Goal: Task Accomplishment & Management: Complete application form

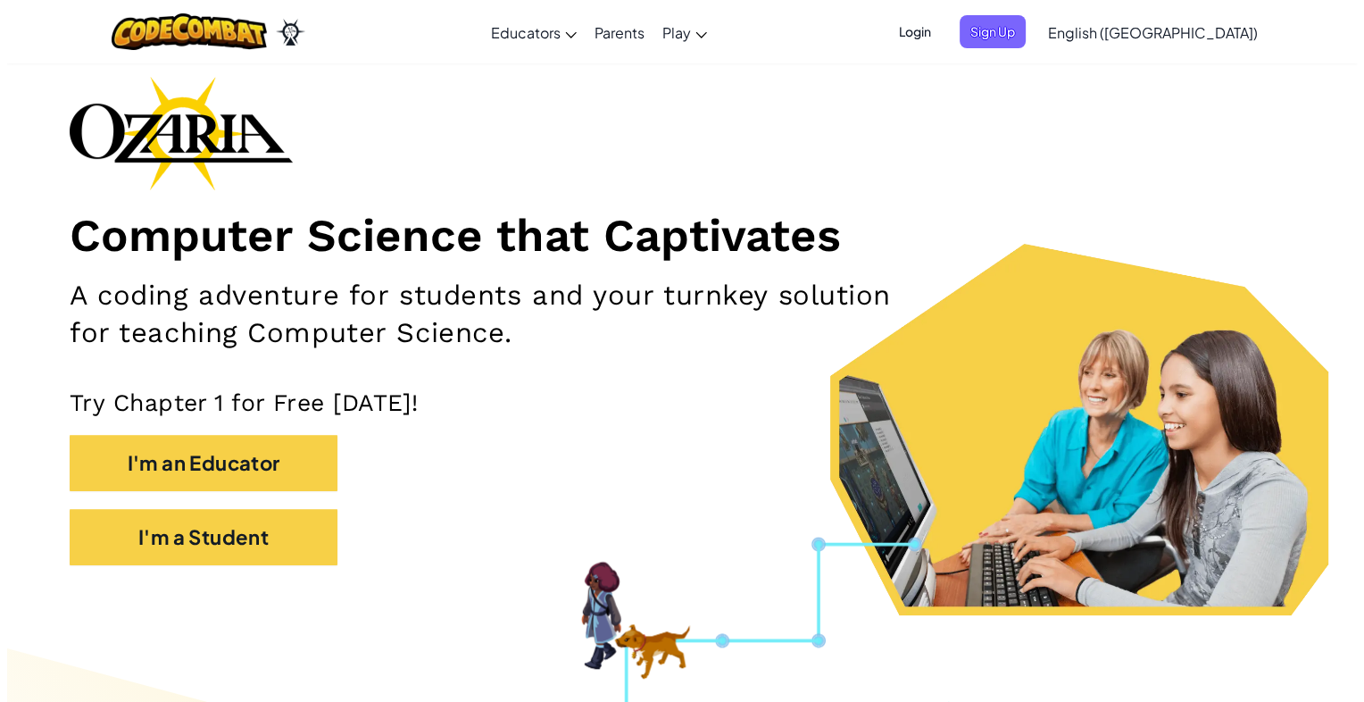
scroll to position [82, 0]
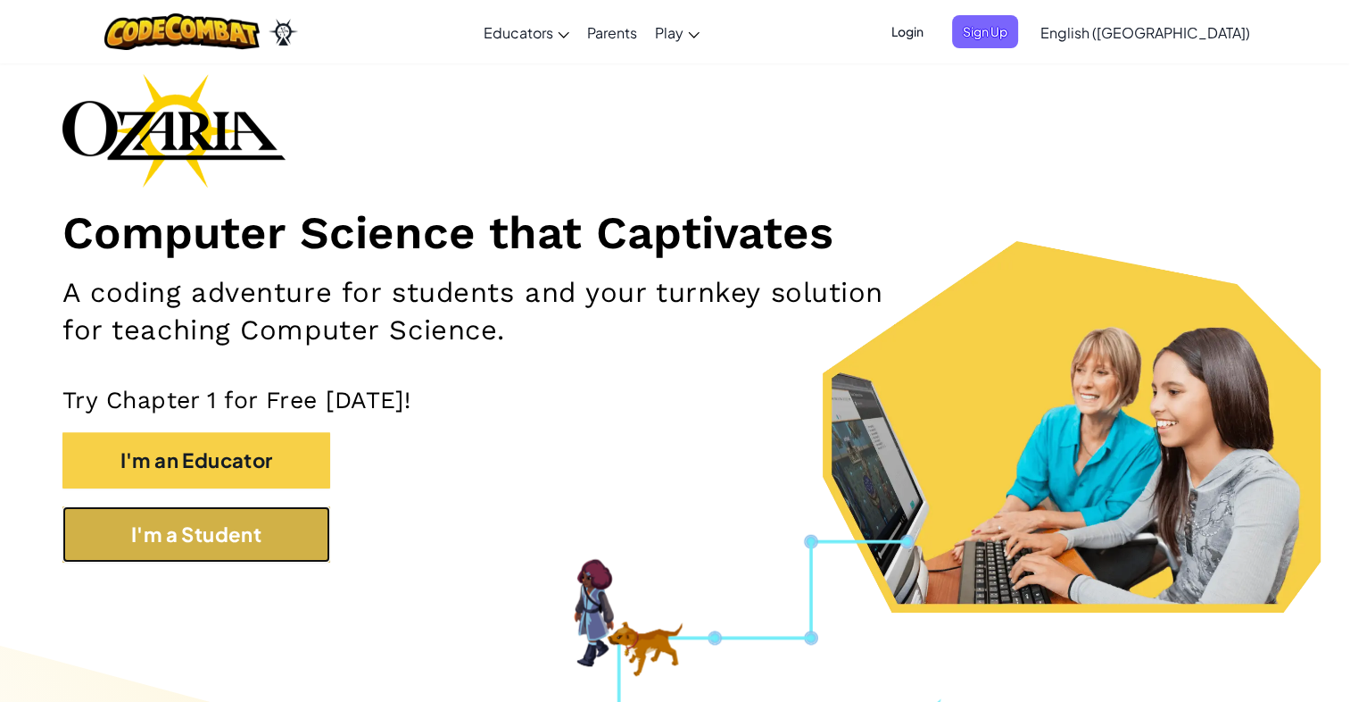
click at [234, 530] on button "I'm a Student" at bounding box center [196, 534] width 268 height 56
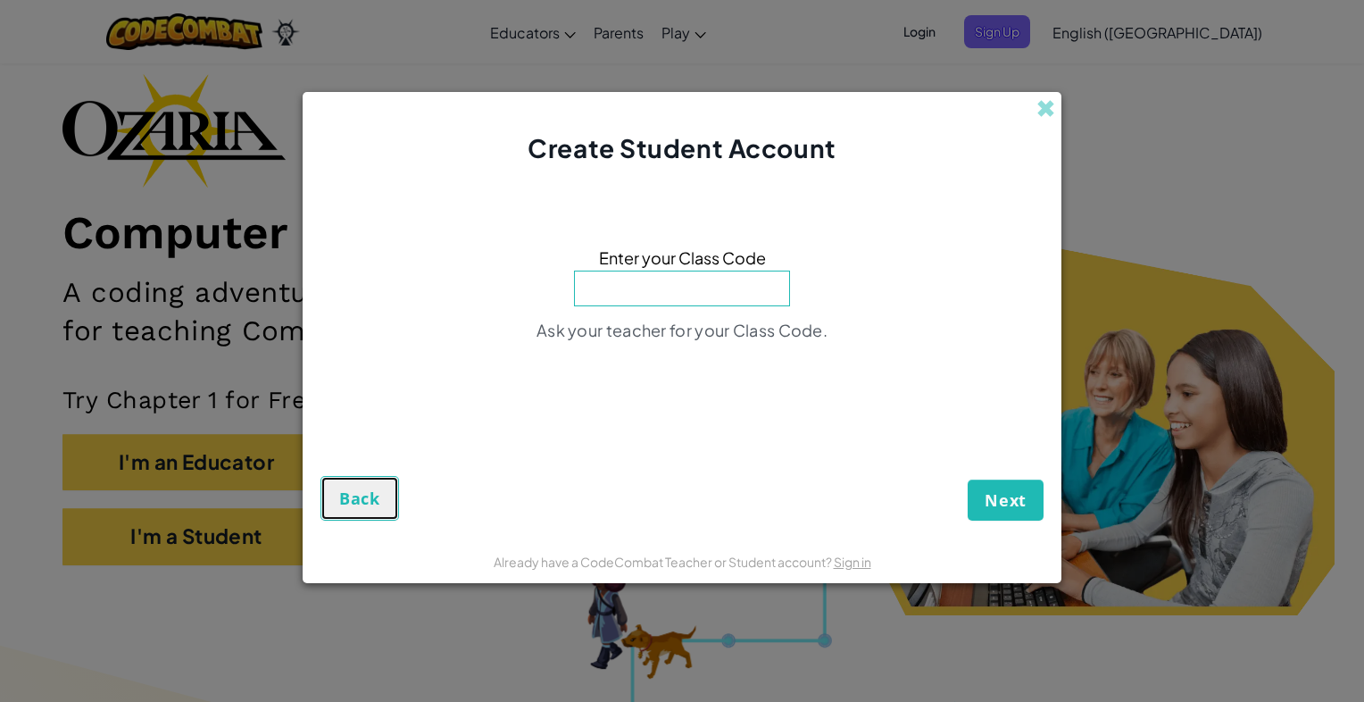
click at [377, 489] on span "Back" at bounding box center [359, 497] width 41 height 21
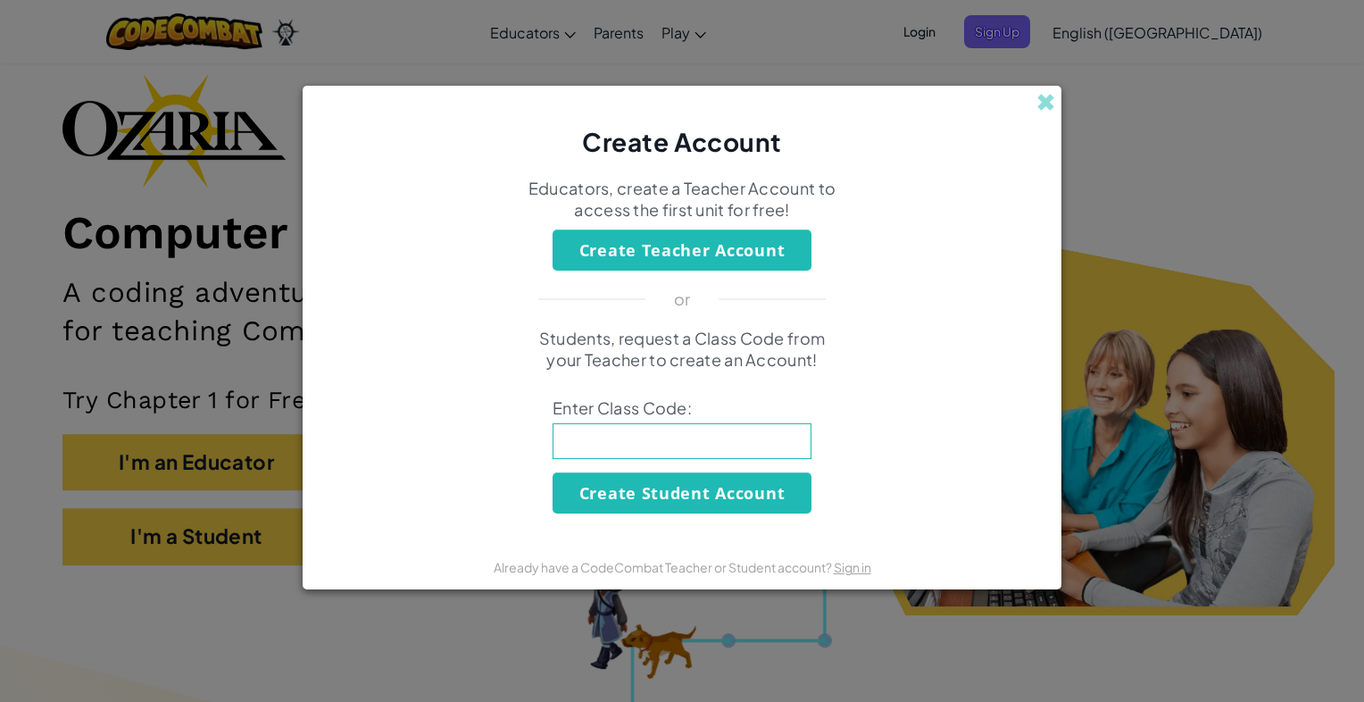
click at [996, 162] on form "Educators, create a Teacher Account to access the first unit for free! Create T…" at bounding box center [682, 352] width 759 height 385
click at [1127, 120] on div "Create Account Educators, create a Teacher Account to access the first unit for…" at bounding box center [682, 351] width 1364 height 702
click at [1042, 104] on span at bounding box center [1045, 102] width 19 height 19
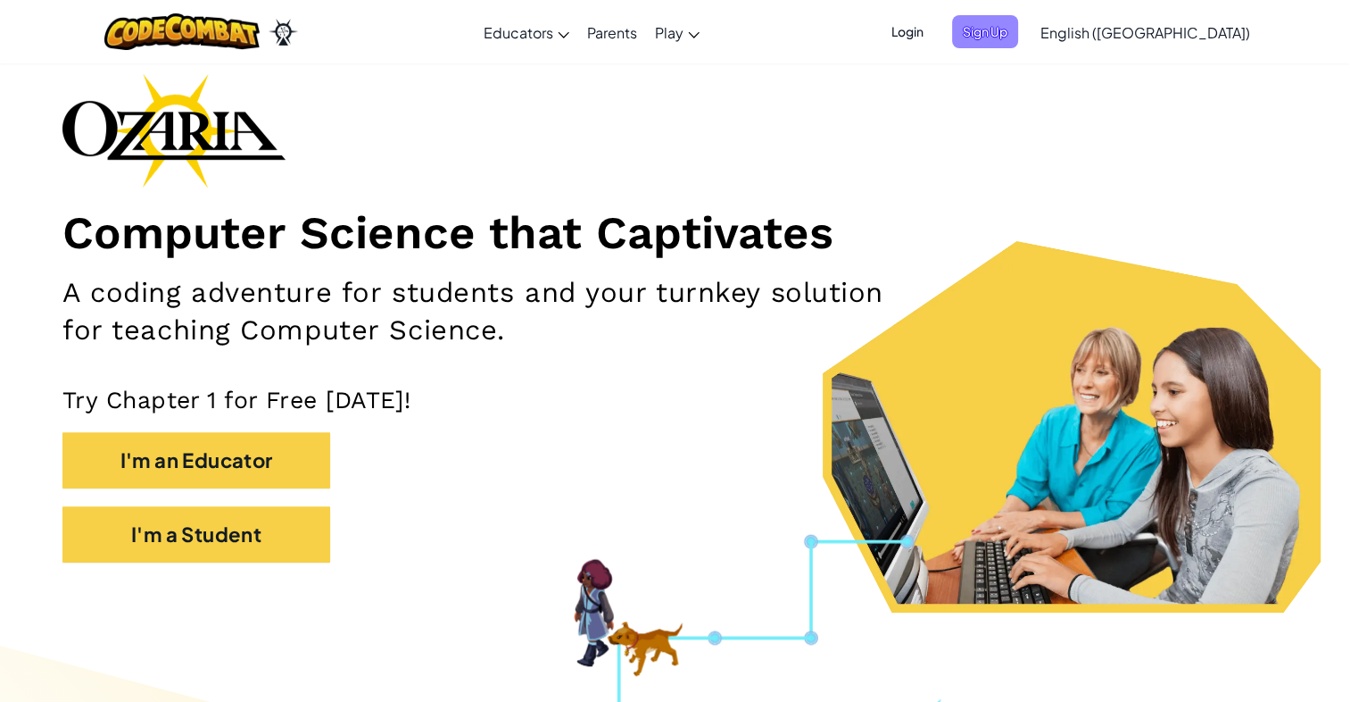
click at [1018, 25] on span "Sign Up" at bounding box center [985, 31] width 66 height 33
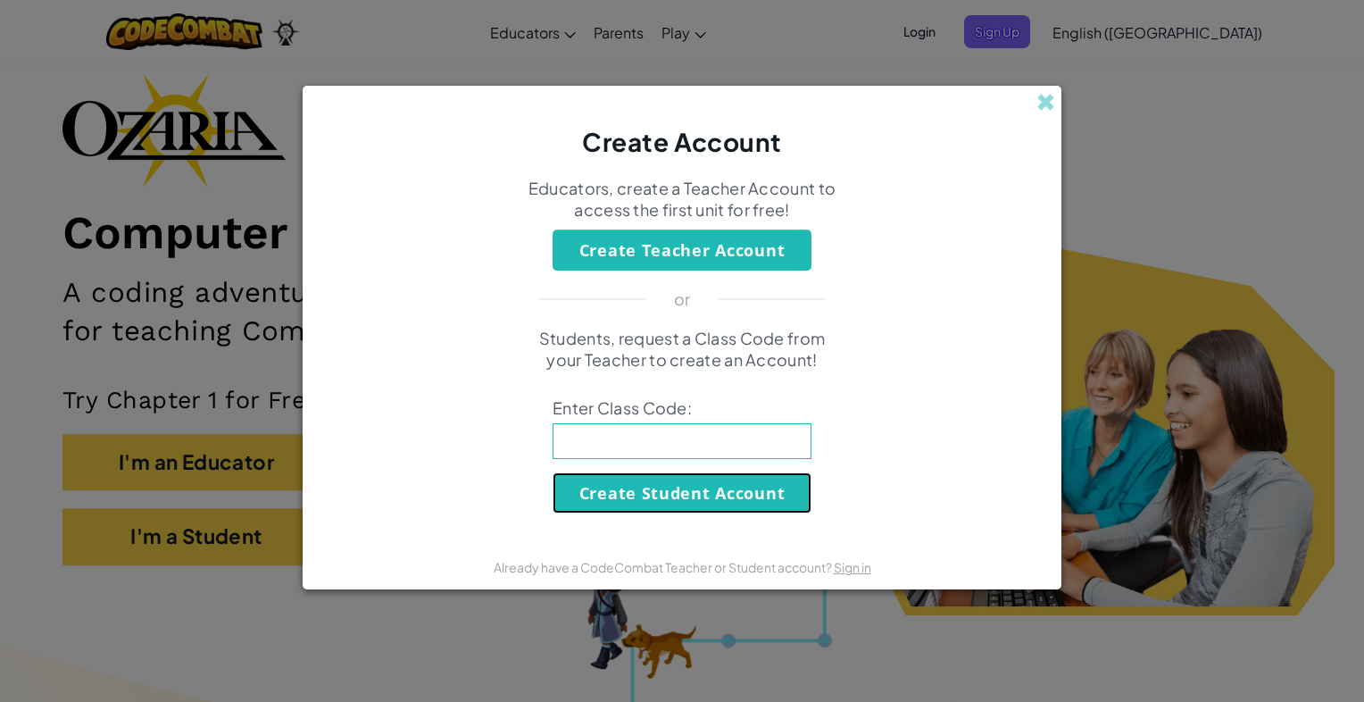
click at [750, 498] on button "Create Student Account" at bounding box center [681, 492] width 259 height 41
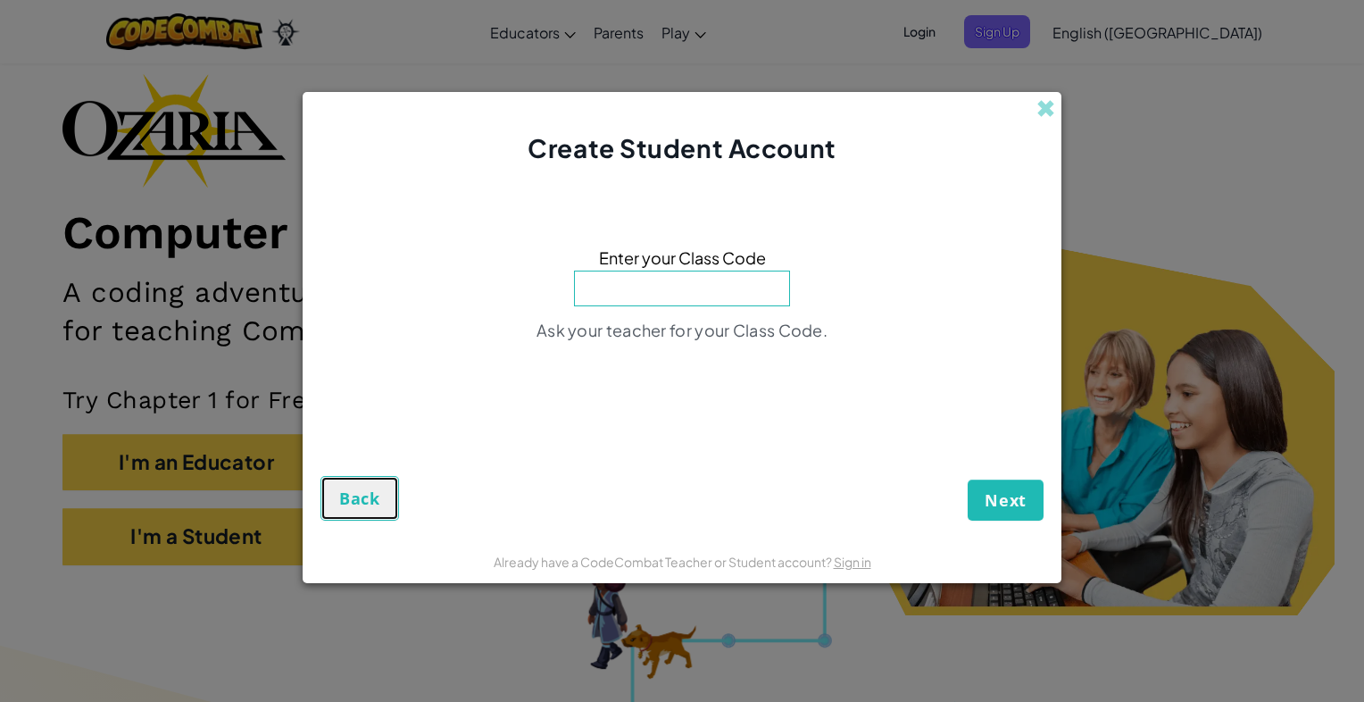
click at [339, 510] on button "Back" at bounding box center [359, 498] width 79 height 45
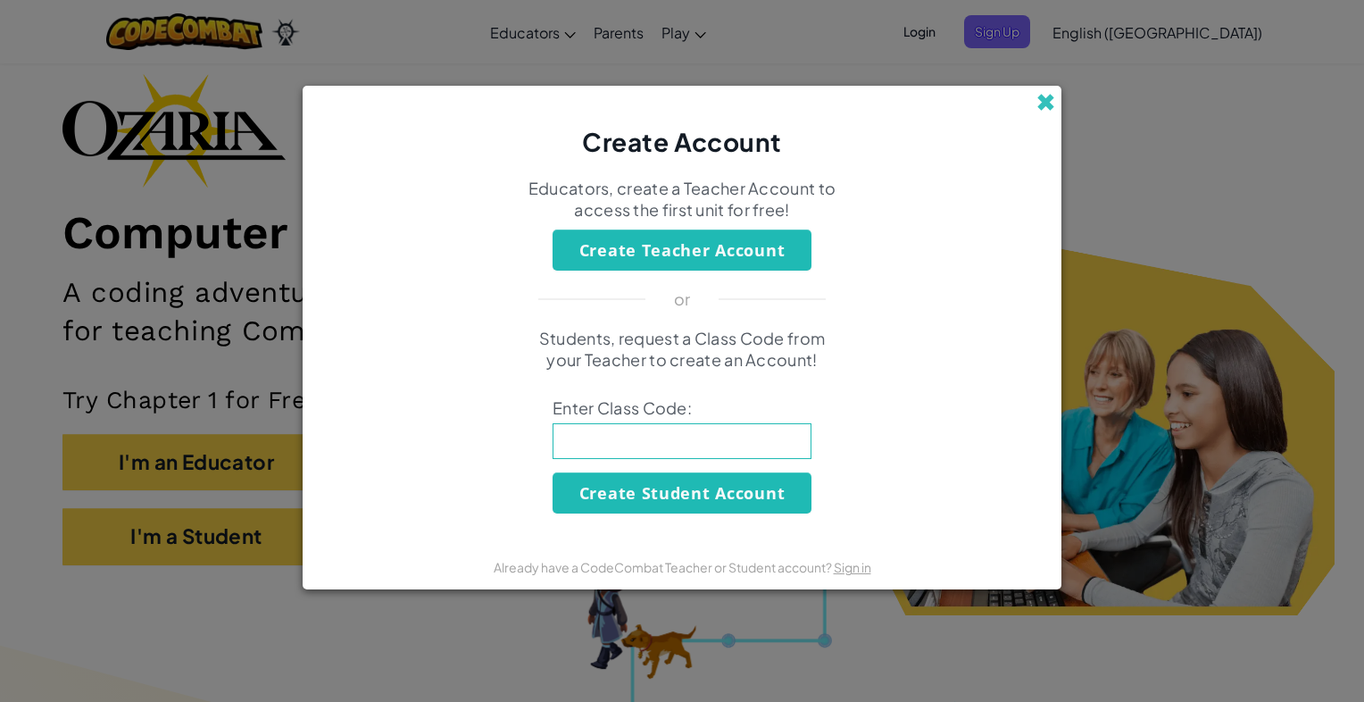
click at [1041, 108] on span at bounding box center [1045, 102] width 19 height 19
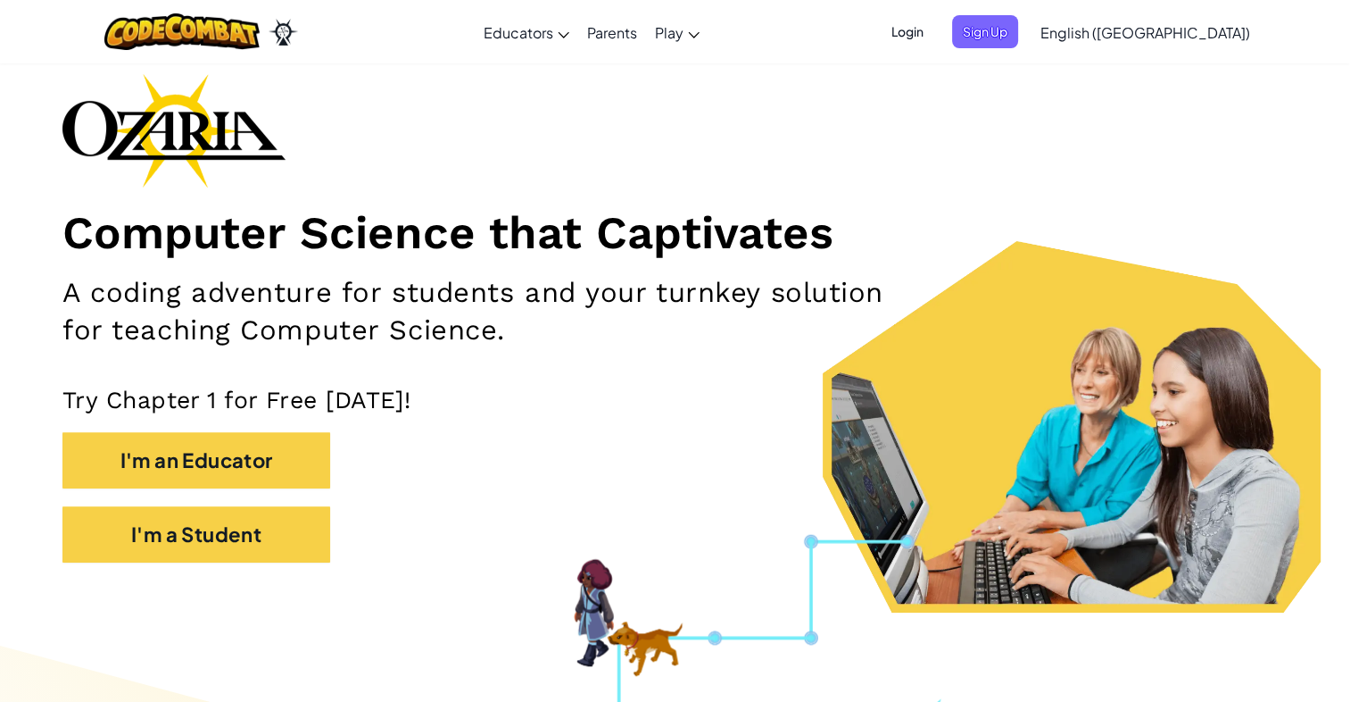
click at [934, 25] on span "Login" at bounding box center [908, 31] width 54 height 33
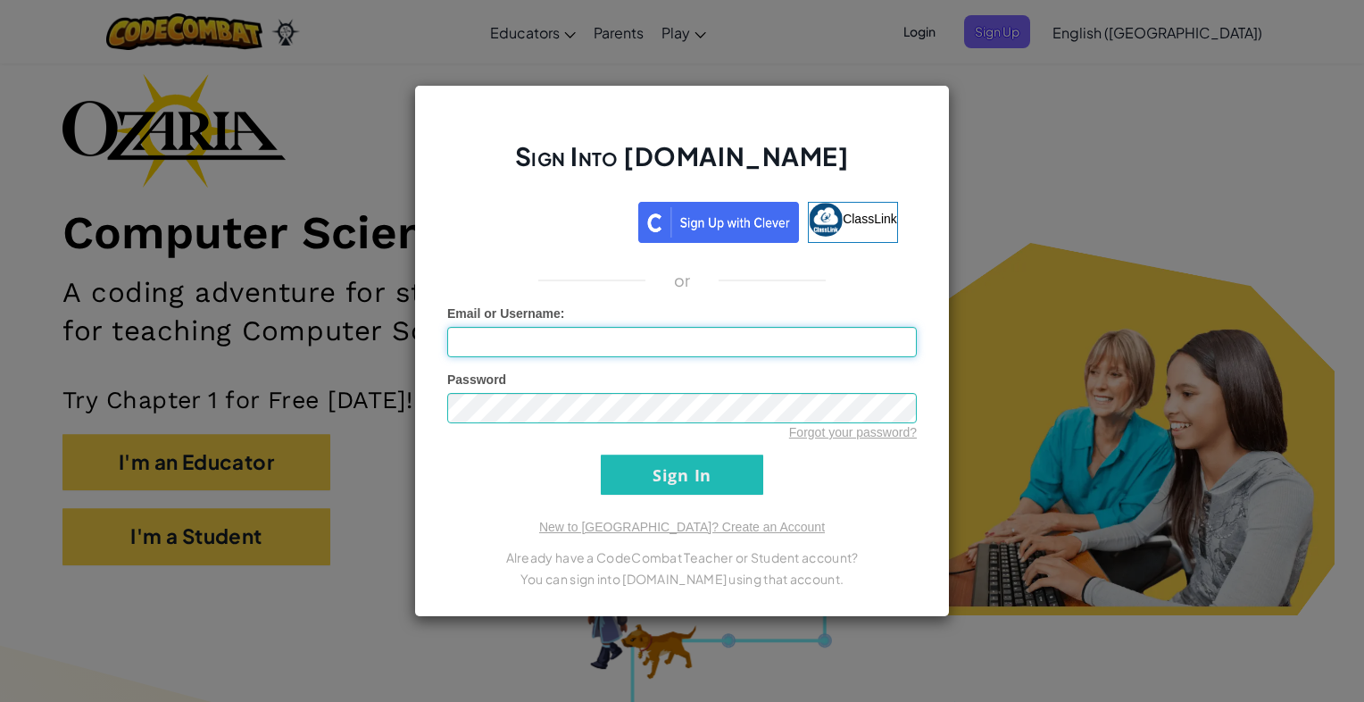
click at [541, 354] on input "Email or Username :" at bounding box center [681, 342] width 469 height 30
click at [710, 464] on input "Sign In" at bounding box center [682, 474] width 162 height 40
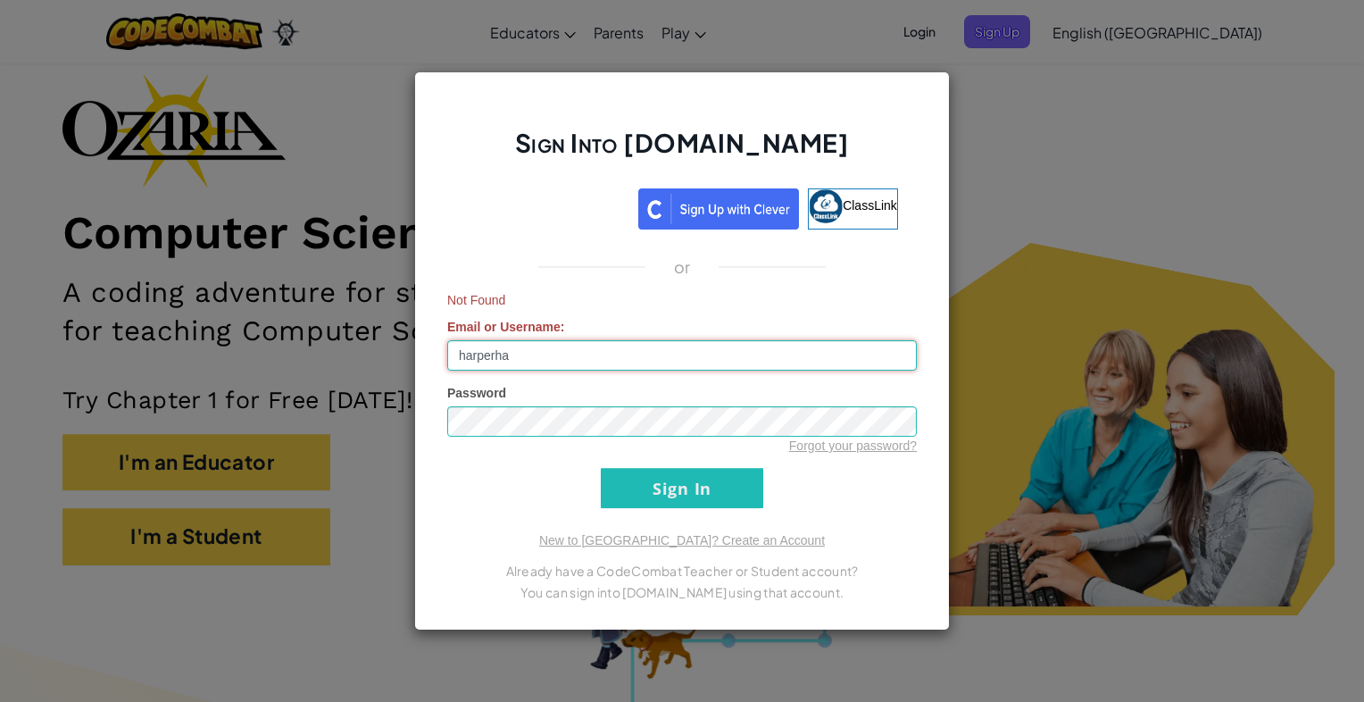
click at [557, 356] on input "harperha" at bounding box center [681, 355] width 469 height 30
click at [635, 490] on input "Sign In" at bounding box center [682, 488] width 162 height 40
click at [647, 341] on input "[EMAIL_ADDRESS][DOMAIN_NAME]" at bounding box center [681, 355] width 469 height 30
drag, startPoint x: 623, startPoint y: 338, endPoint x: 429, endPoint y: 359, distance: 194.8
click at [429, 359] on div "Sign Into [DOMAIN_NAME] ClassLink or Not Found Email or Username : [EMAIL_ADDRE…" at bounding box center [682, 350] width 536 height 559
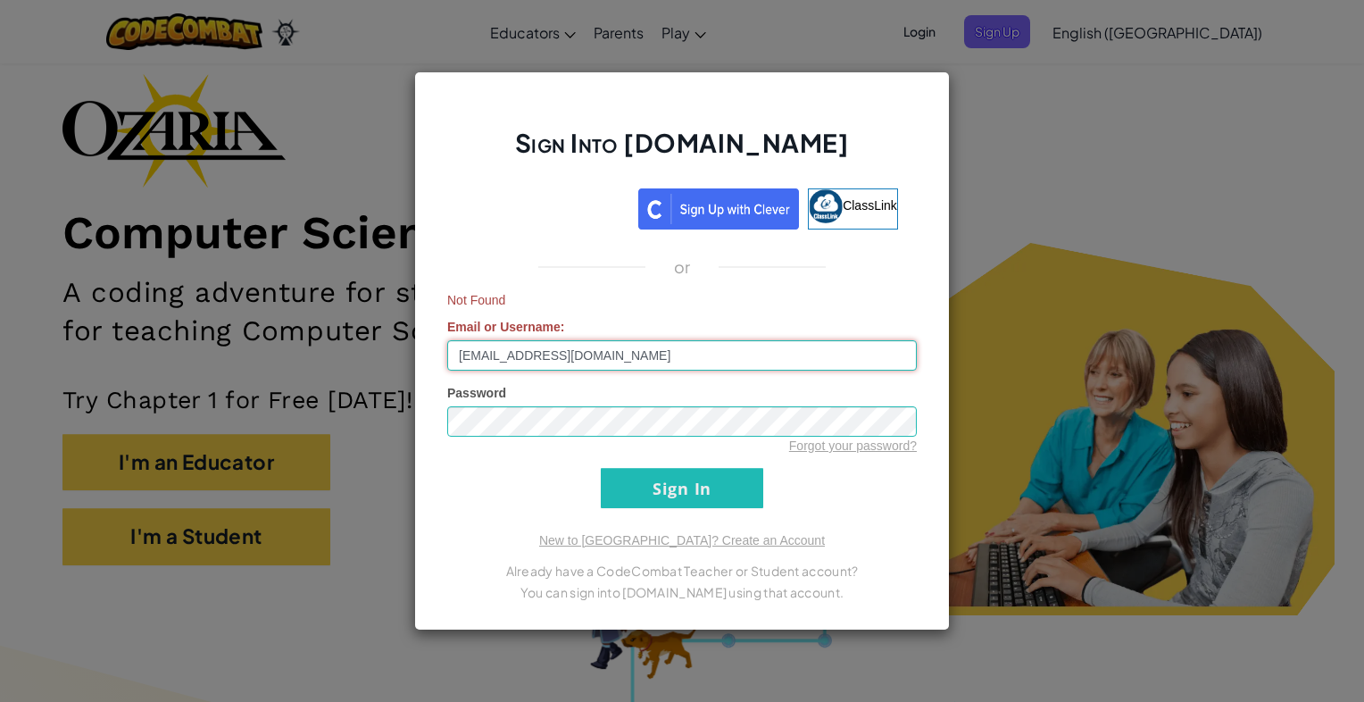
click at [619, 358] on input "[EMAIL_ADDRESS][DOMAIN_NAME]" at bounding box center [681, 355] width 469 height 30
type input "h"
type input "harperharata"
click at [643, 469] on input "Sign In" at bounding box center [682, 488] width 162 height 40
click at [581, 334] on div "Not Found Email or Username : harperharata" at bounding box center [681, 330] width 469 height 79
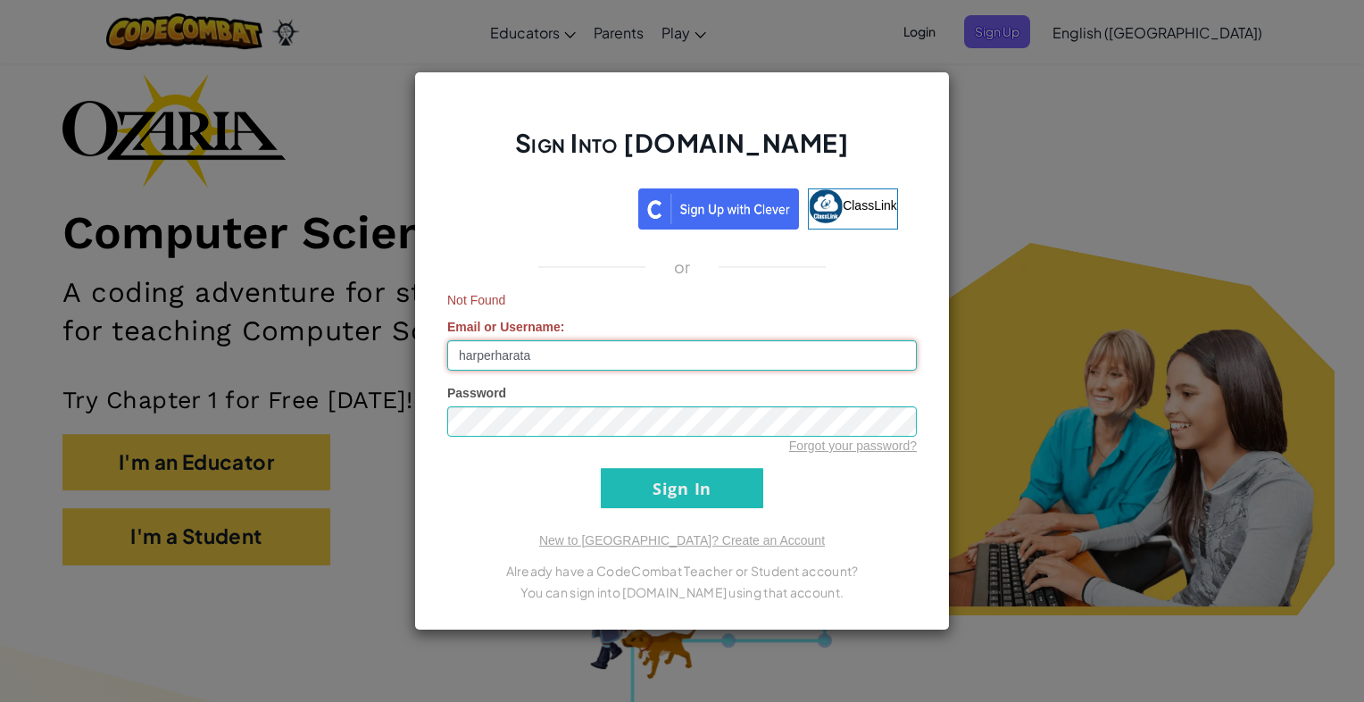
click at [569, 358] on input "harperharata" at bounding box center [681, 355] width 469 height 30
drag, startPoint x: 552, startPoint y: 352, endPoint x: 398, endPoint y: 375, distance: 155.3
click at [398, 375] on div "Sign Into [DOMAIN_NAME] ClassLink or Not Found Email or Username : harperharata…" at bounding box center [682, 351] width 1364 height 702
click at [1031, 217] on div "Sign Into [DOMAIN_NAME] ClassLink or Not Found Email or Username : Password For…" at bounding box center [682, 351] width 1364 height 702
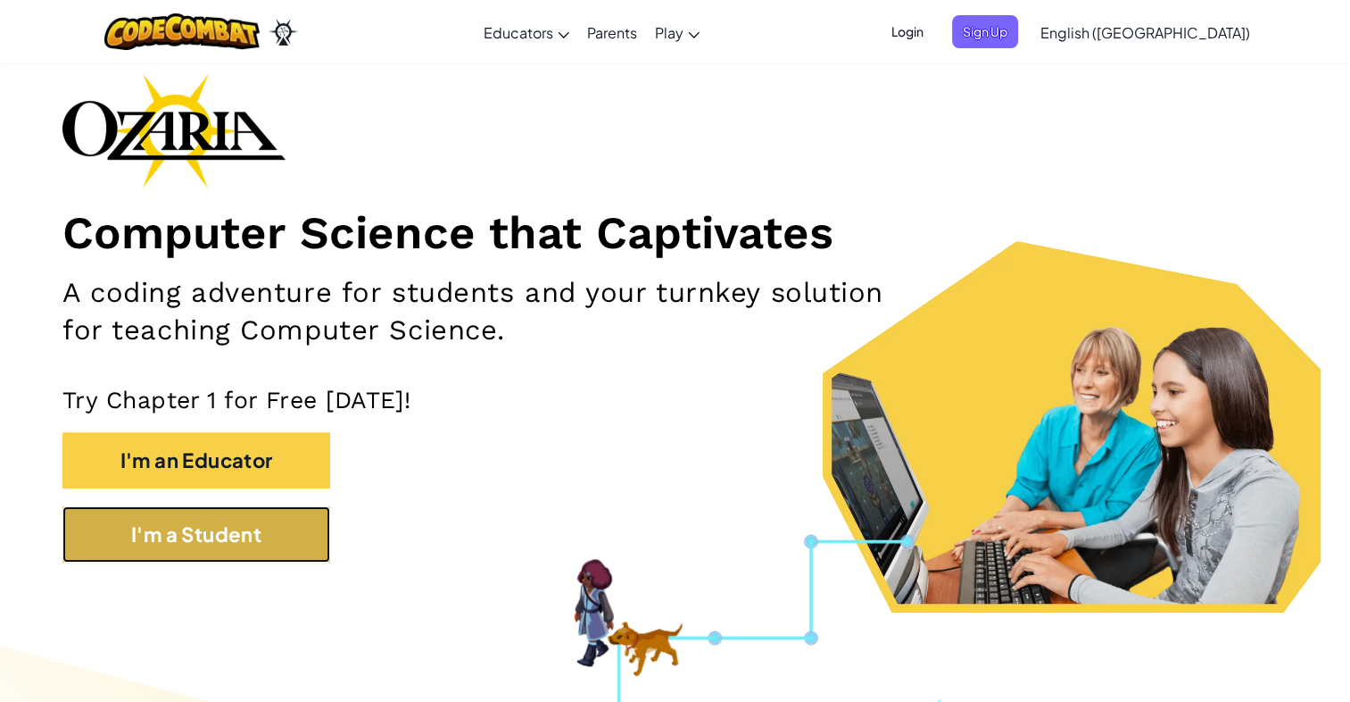
click at [262, 537] on button "I'm a Student" at bounding box center [196, 534] width 268 height 56
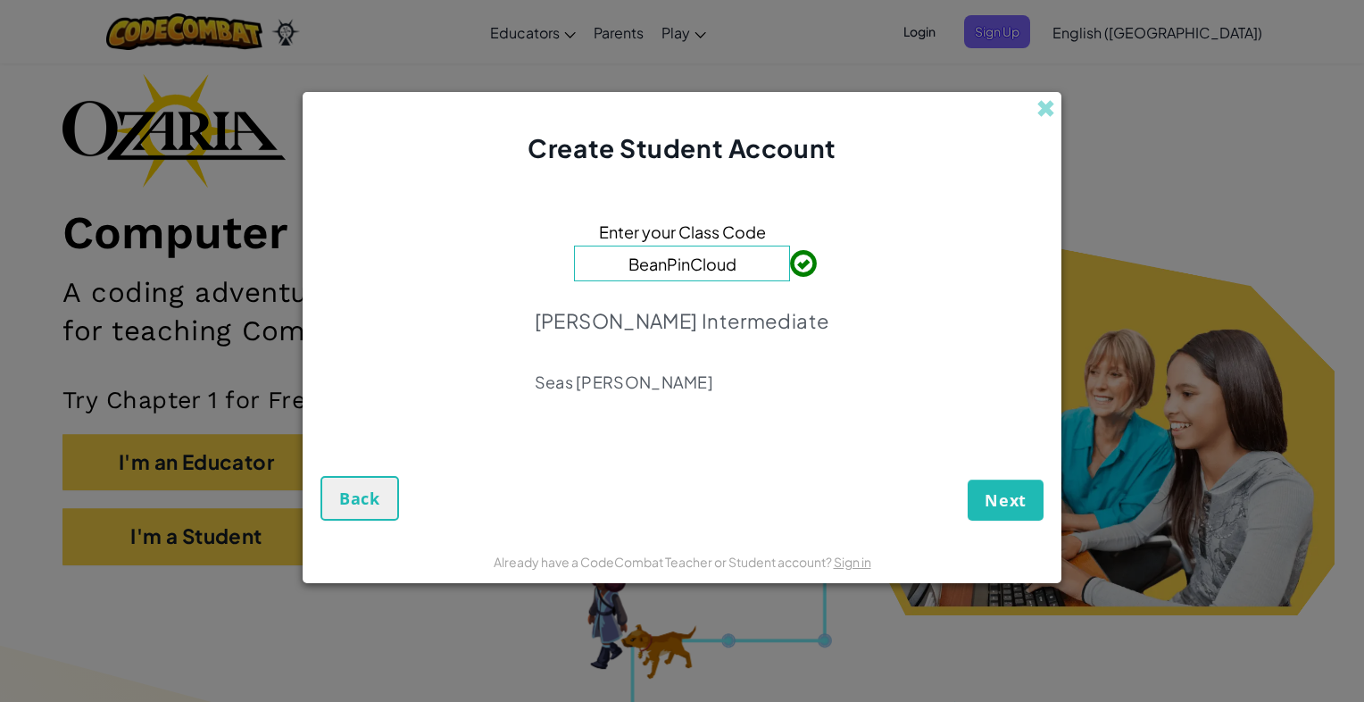
type input "BeanPinCloud"
click at [1025, 491] on span "Next" at bounding box center [1005, 499] width 42 height 21
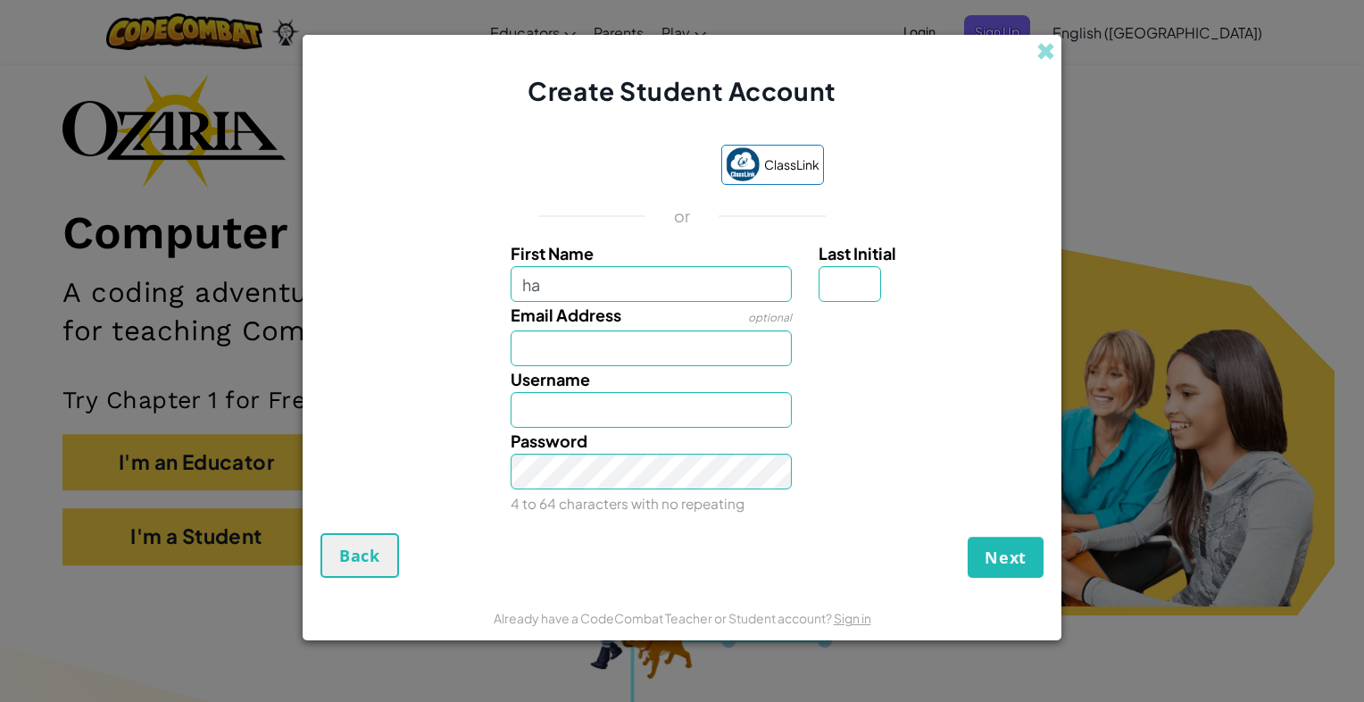
type input "h"
type input "[PERSON_NAME]"
click at [582, 346] on input "Email Address" at bounding box center [652, 348] width 282 height 36
type input "[EMAIL_ADDRESS][DOMAIN_NAME]"
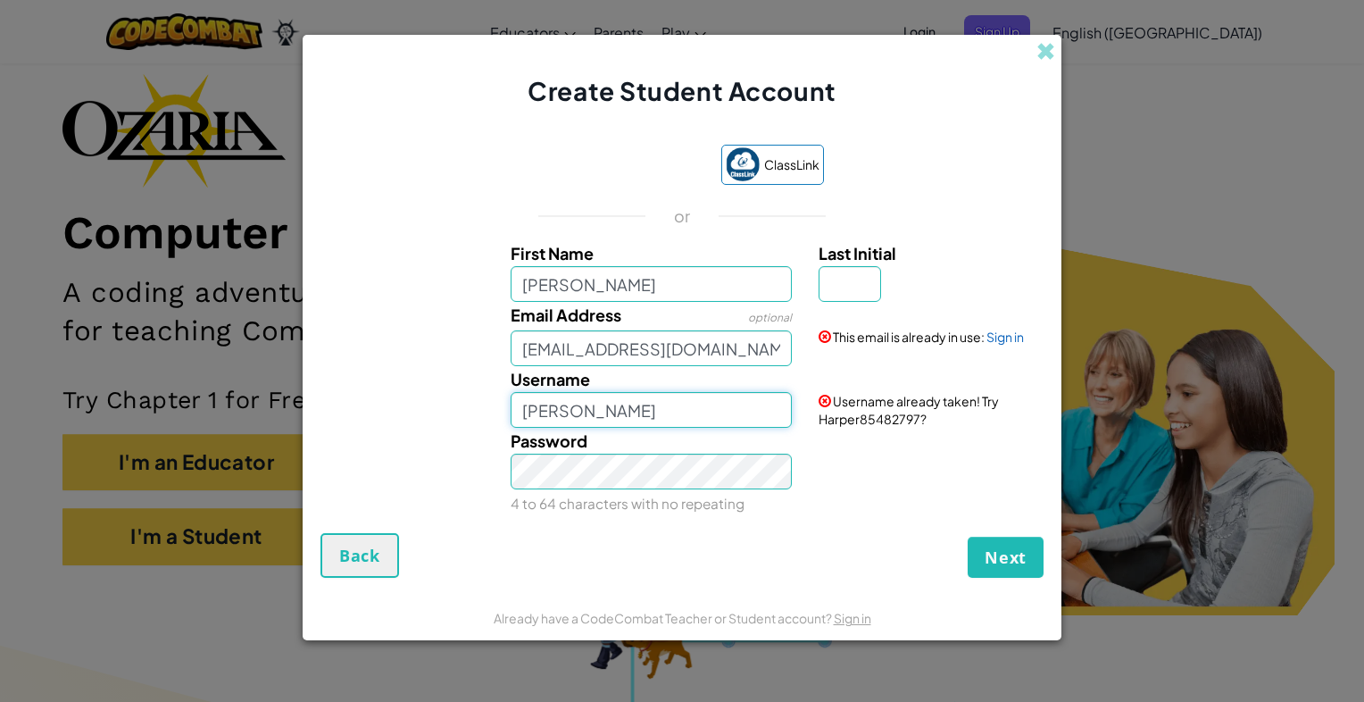
click at [610, 403] on input "[PERSON_NAME]" at bounding box center [652, 410] width 282 height 36
click at [967, 536] on button "Next" at bounding box center [1005, 556] width 76 height 41
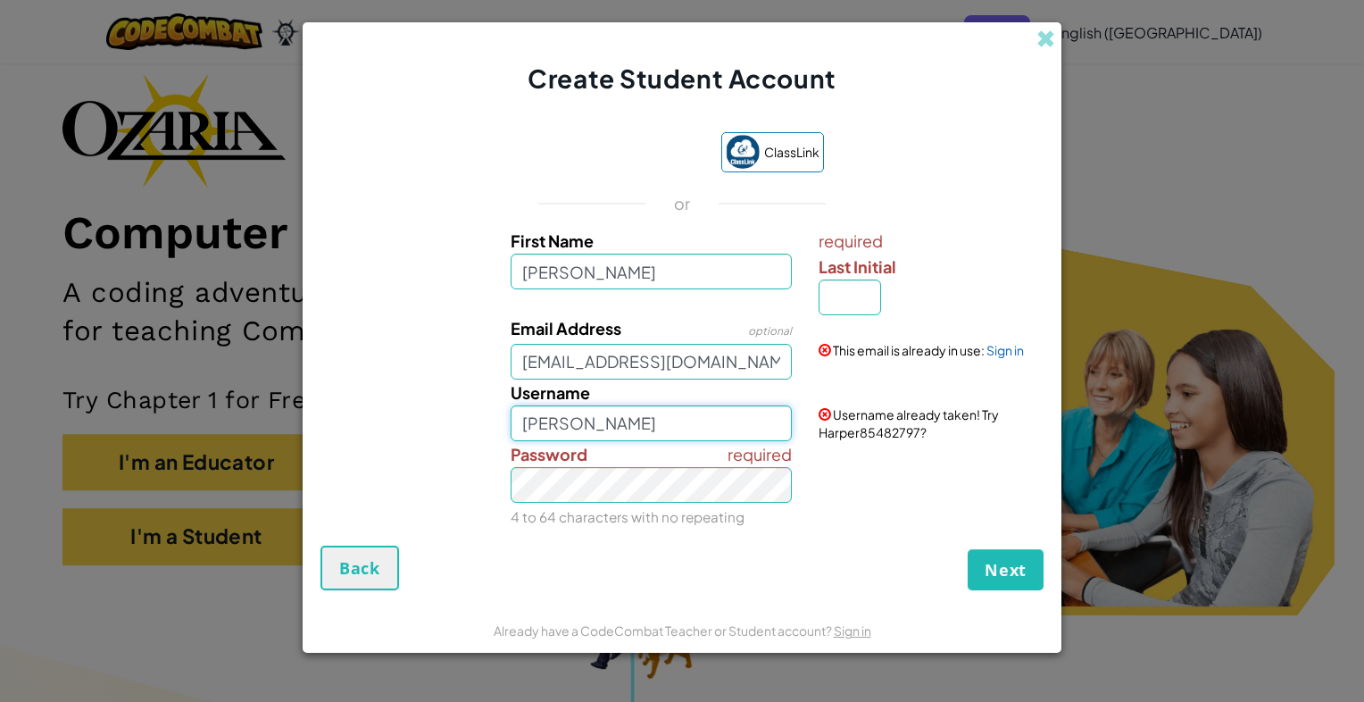
click at [967, 549] on button "Next" at bounding box center [1005, 569] width 76 height 41
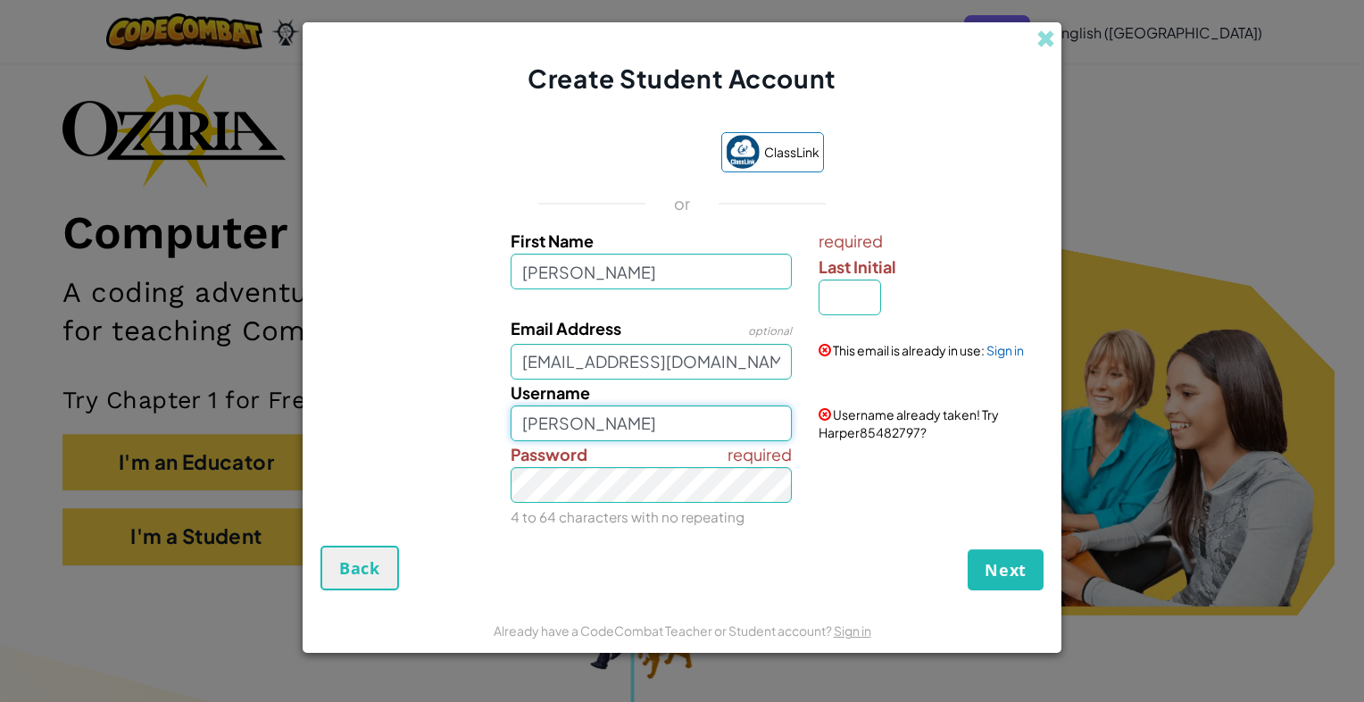
click at [967, 549] on button "Next" at bounding box center [1005, 569] width 76 height 41
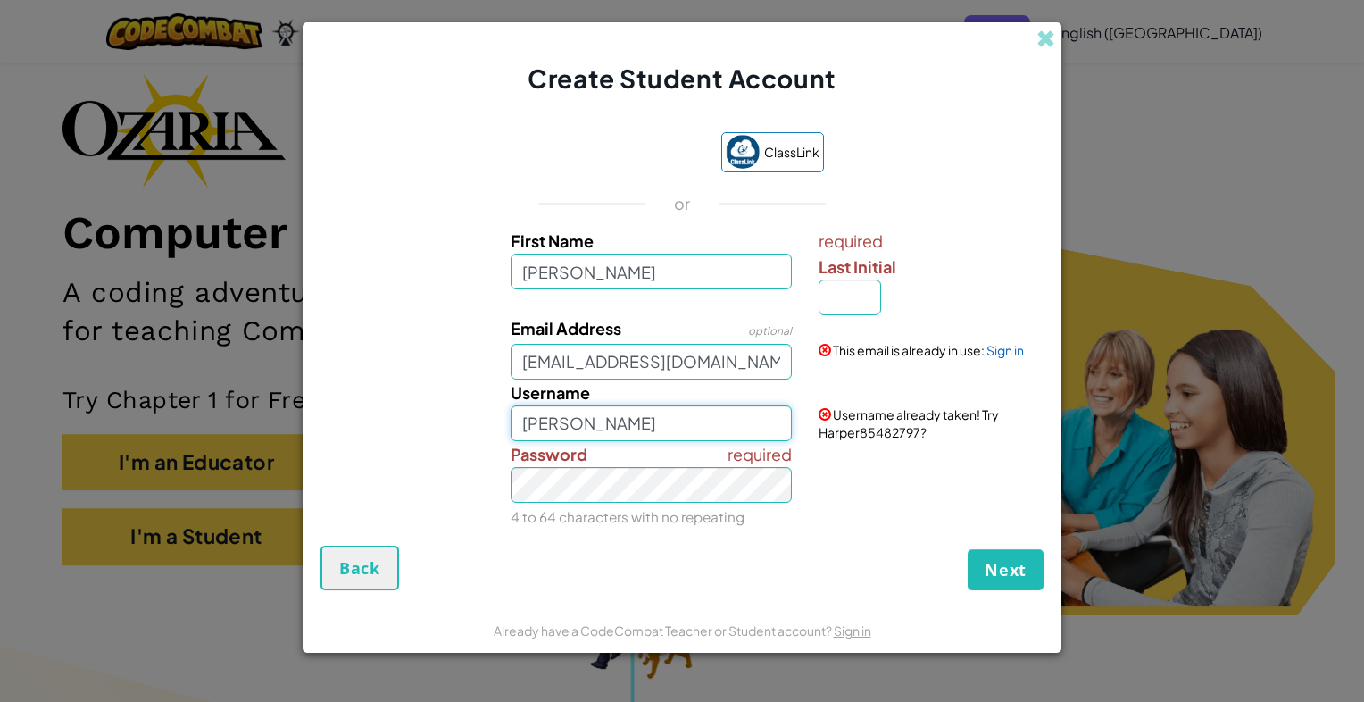
click at [967, 549] on button "Next" at bounding box center [1005, 569] width 76 height 41
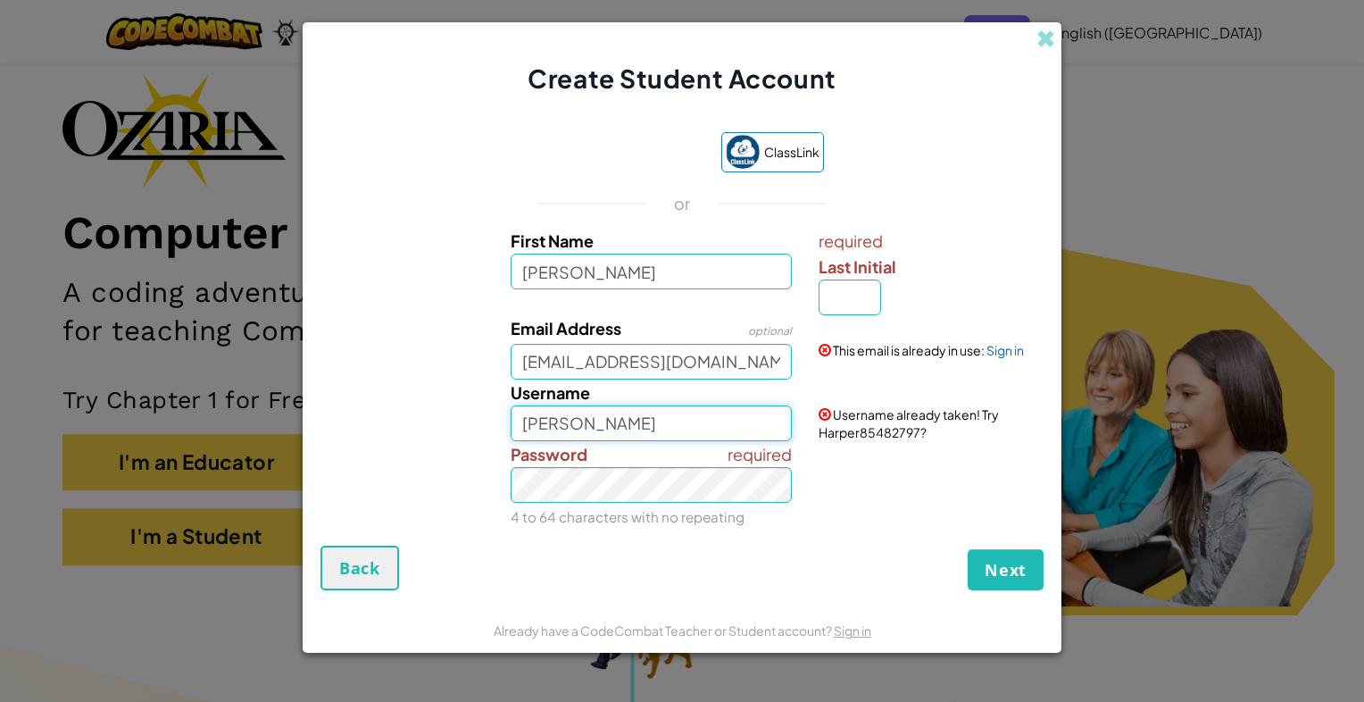
click at [967, 549] on button "Next" at bounding box center [1005, 569] width 76 height 41
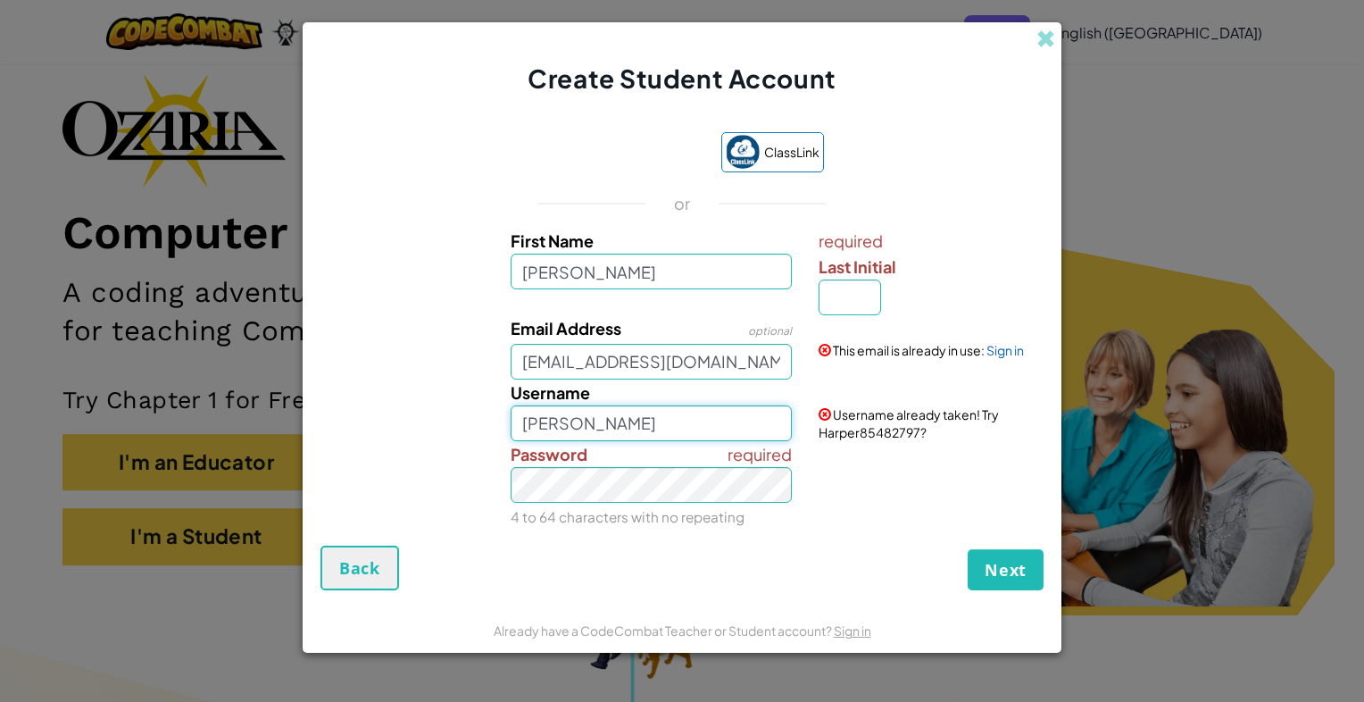
click at [967, 549] on button "Next" at bounding box center [1005, 569] width 76 height 41
click at [610, 403] on div "Username [PERSON_NAME]" at bounding box center [651, 410] width 309 height 62
click at [606, 429] on input "[PERSON_NAME]" at bounding box center [652, 423] width 282 height 36
click at [566, 421] on input "[PERSON_NAME]" at bounding box center [652, 423] width 282 height 36
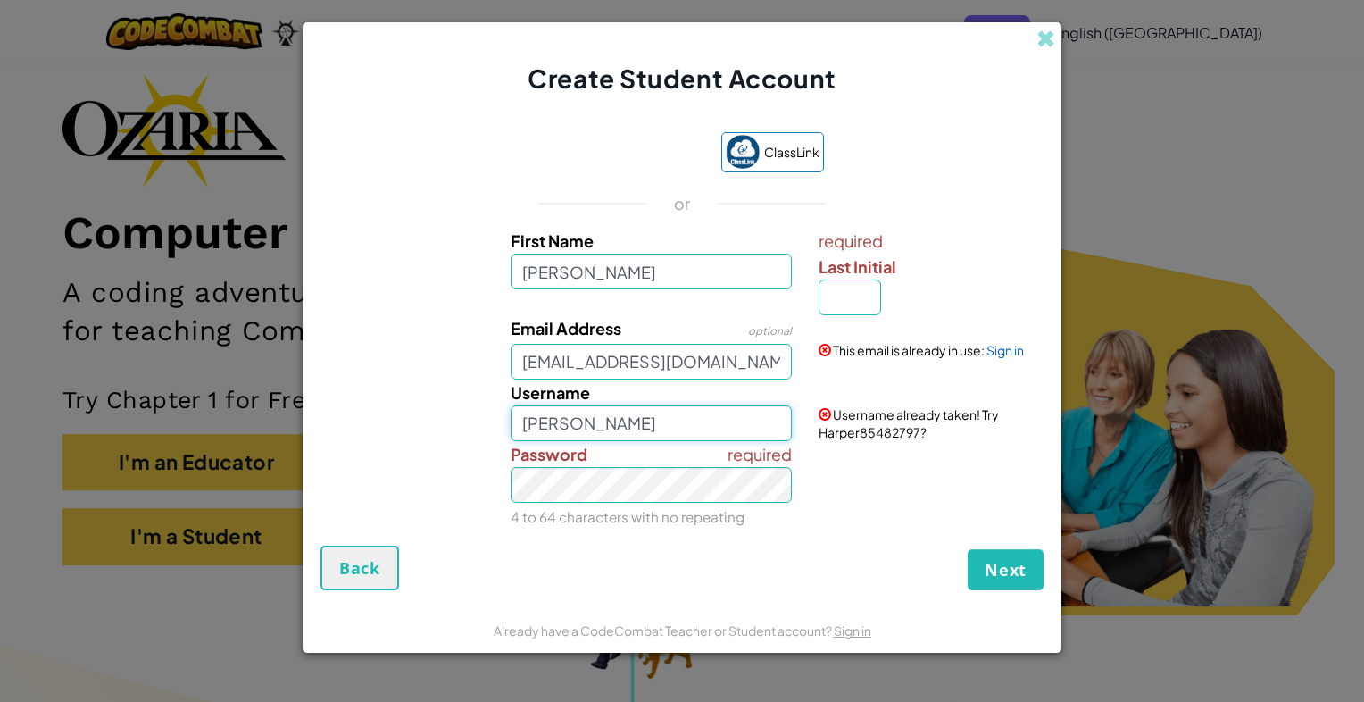
click at [571, 421] on input "[PERSON_NAME]" at bounding box center [652, 423] width 282 height 36
click at [697, 428] on input "[PERSON_NAME]" at bounding box center [652, 423] width 282 height 36
type input "Harperharata"
click at [1007, 571] on span "Next" at bounding box center [1005, 569] width 42 height 21
click at [852, 291] on input "Last Initial" at bounding box center [849, 297] width 62 height 36
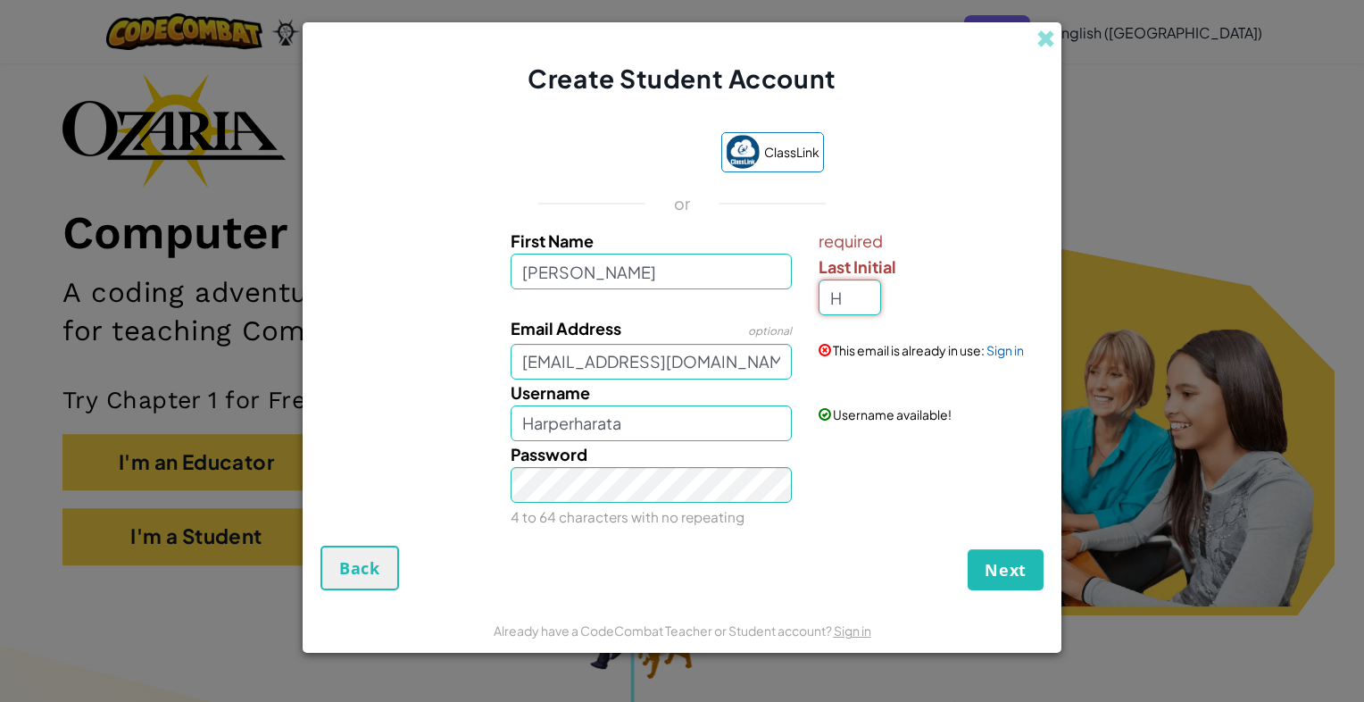
type input "H"
type input "HarperH"
click at [1003, 562] on span "Next" at bounding box center [1005, 569] width 42 height 21
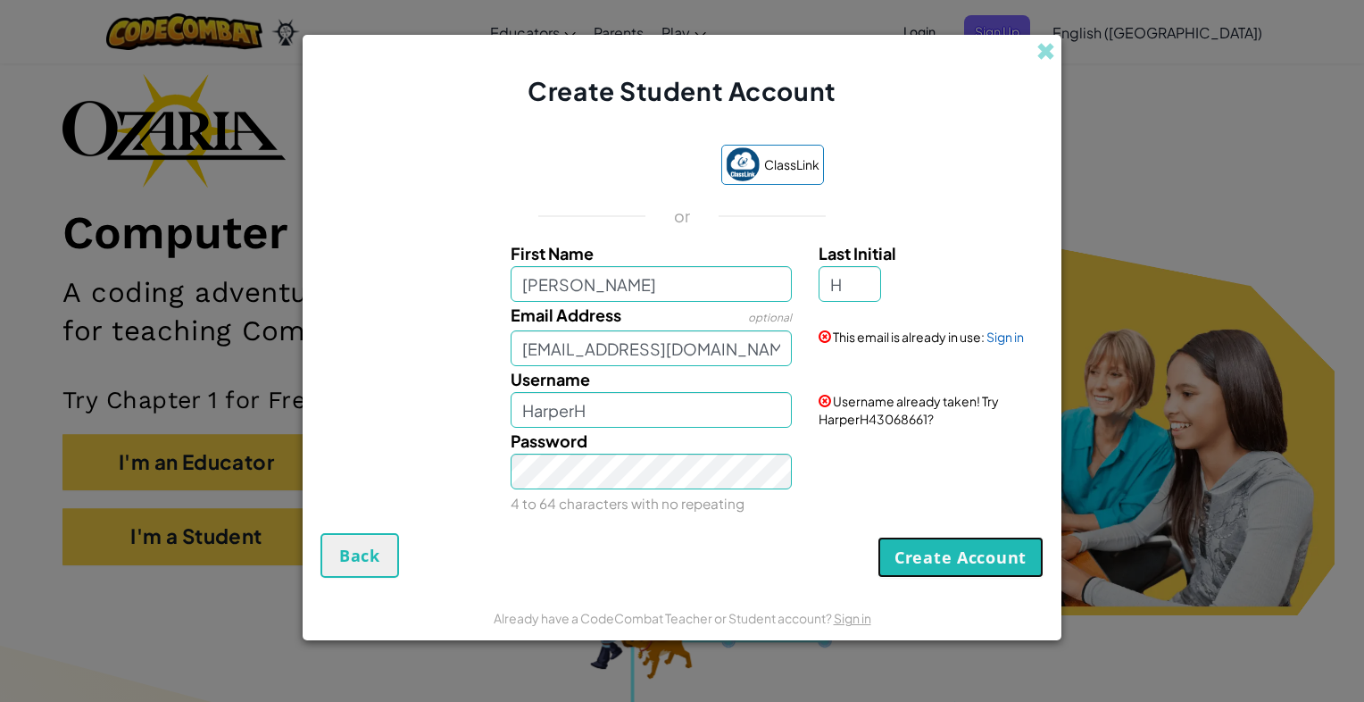
click at [1003, 562] on button "Create Account" at bounding box center [960, 556] width 166 height 41
drag, startPoint x: 750, startPoint y: 350, endPoint x: 503, endPoint y: 344, distance: 246.4
click at [503, 344] on div "Email Address optional [EMAIL_ADDRESS][DOMAIN_NAME]" at bounding box center [651, 334] width 309 height 64
click at [1049, 61] on span at bounding box center [1045, 51] width 19 height 19
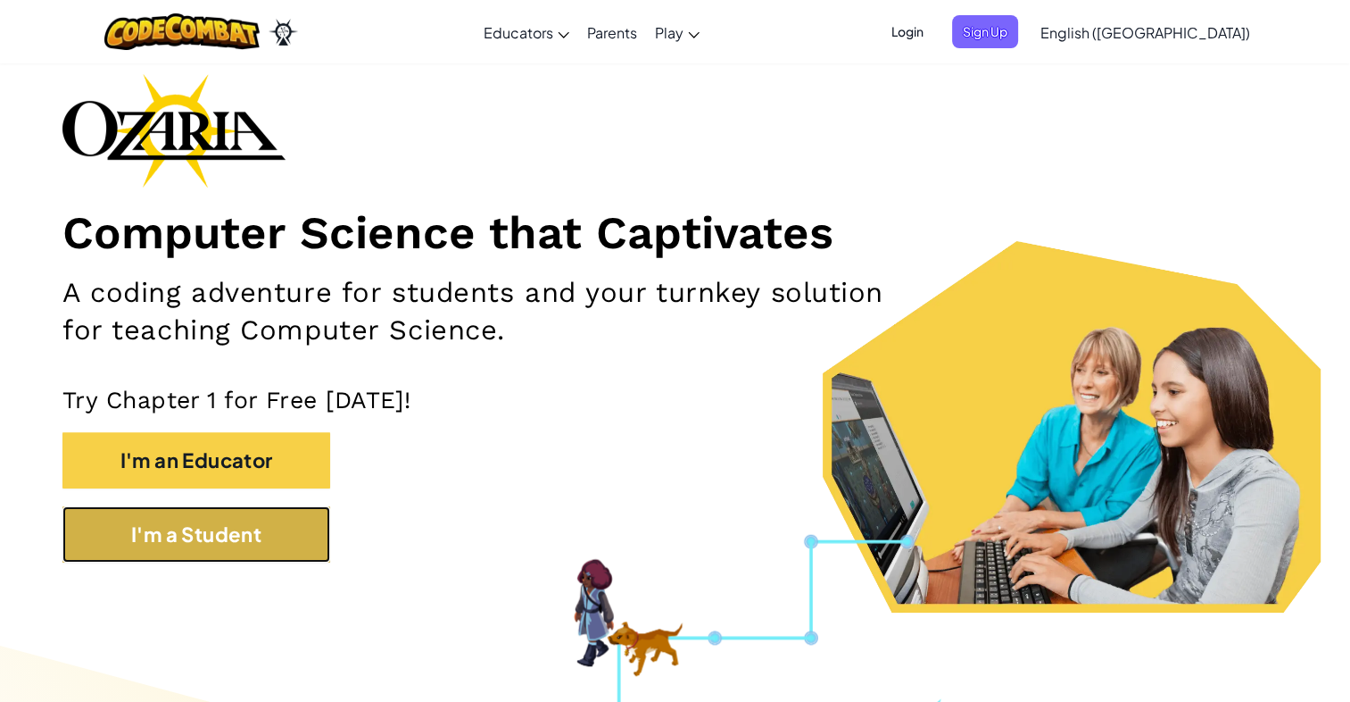
click at [118, 543] on button "I'm a Student" at bounding box center [196, 534] width 268 height 56
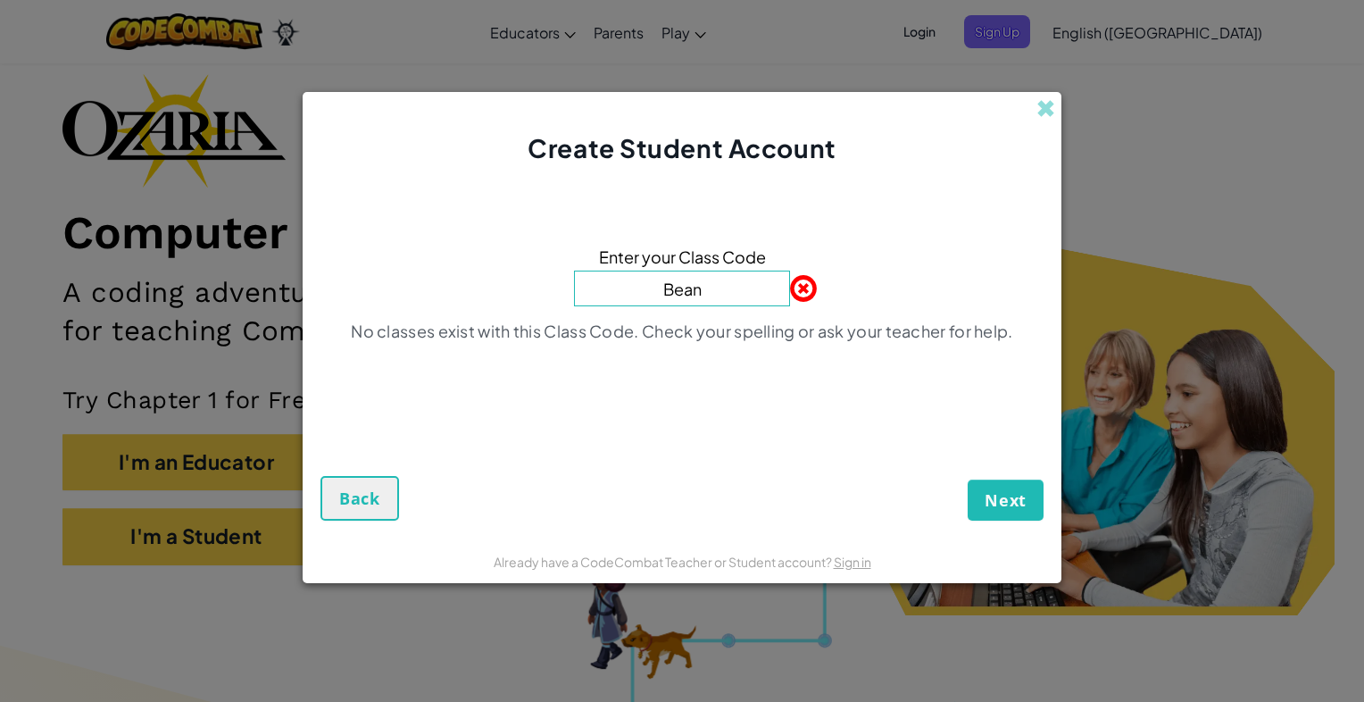
type input "BeanPinCloud"
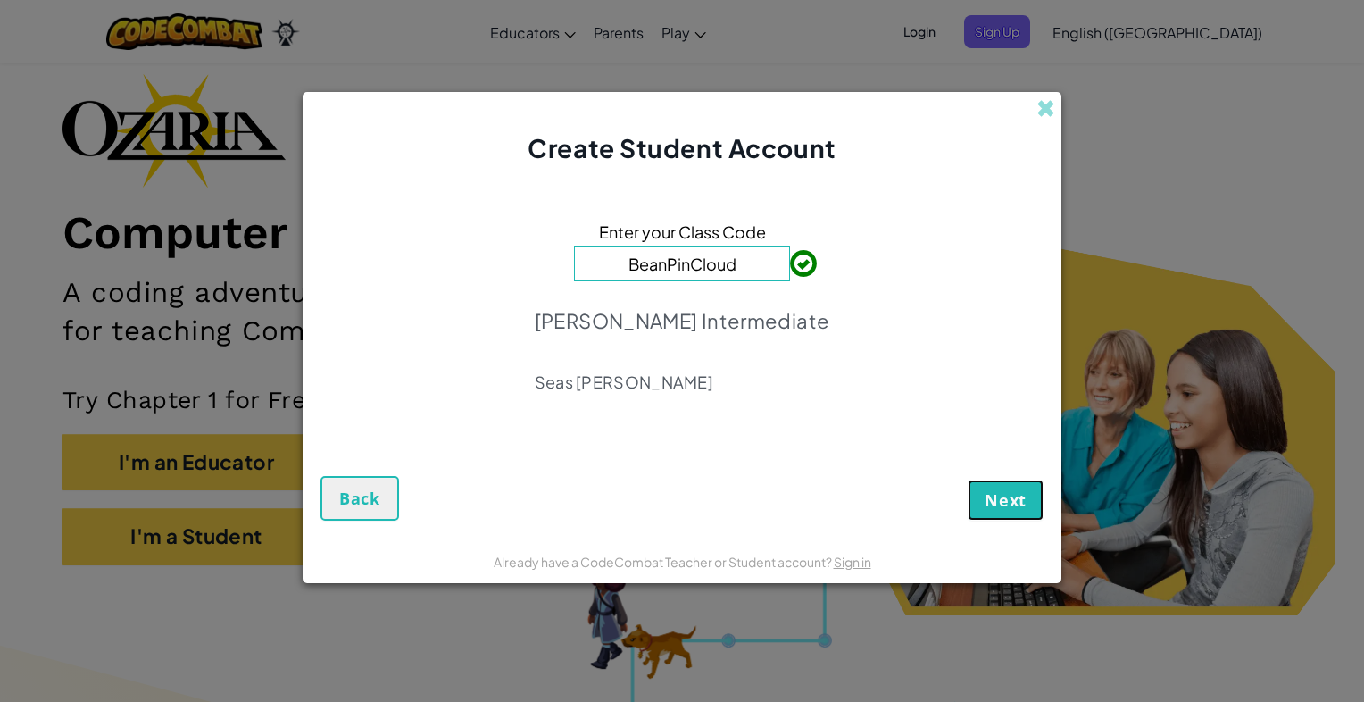
click at [1015, 493] on span "Next" at bounding box center [1005, 499] width 42 height 21
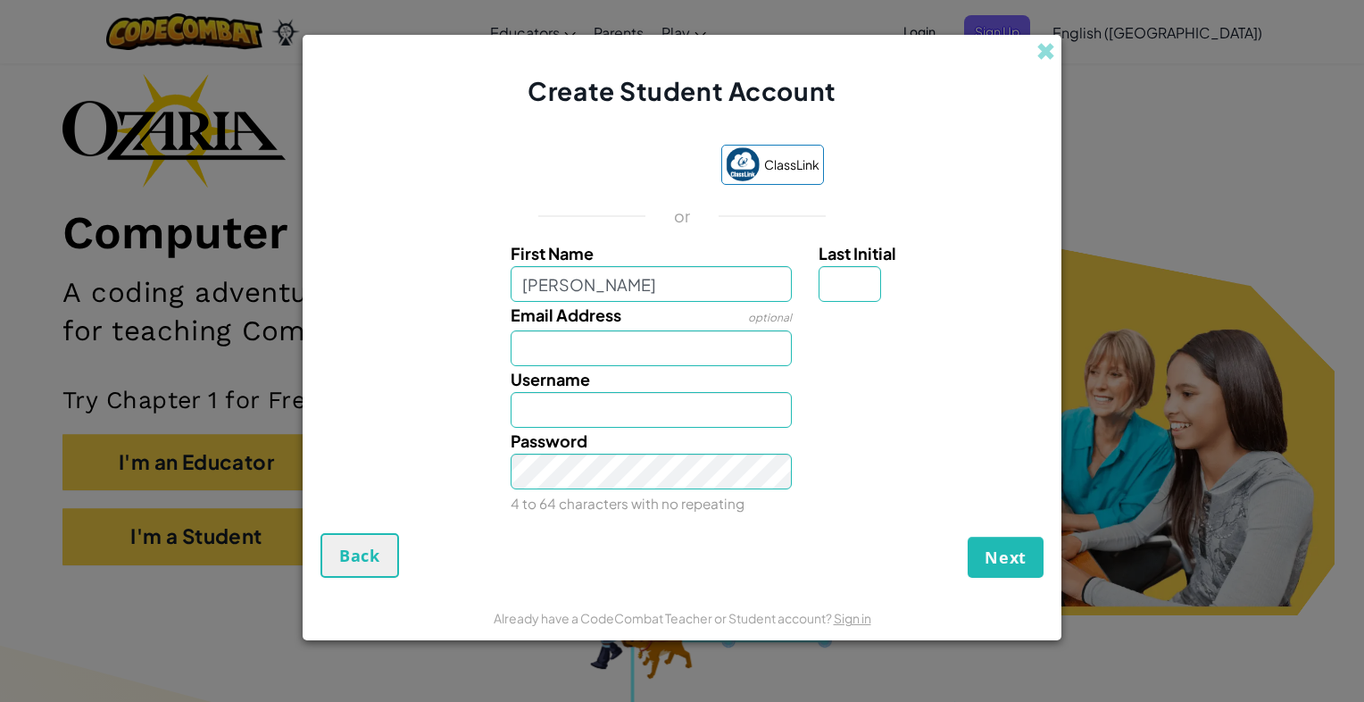
type input "[PERSON_NAME]"
click at [536, 348] on input "Email Address" at bounding box center [652, 348] width 282 height 36
click at [871, 262] on span "Last Initial" at bounding box center [857, 253] width 78 height 21
click at [871, 266] on input "Last Initial" at bounding box center [849, 284] width 62 height 36
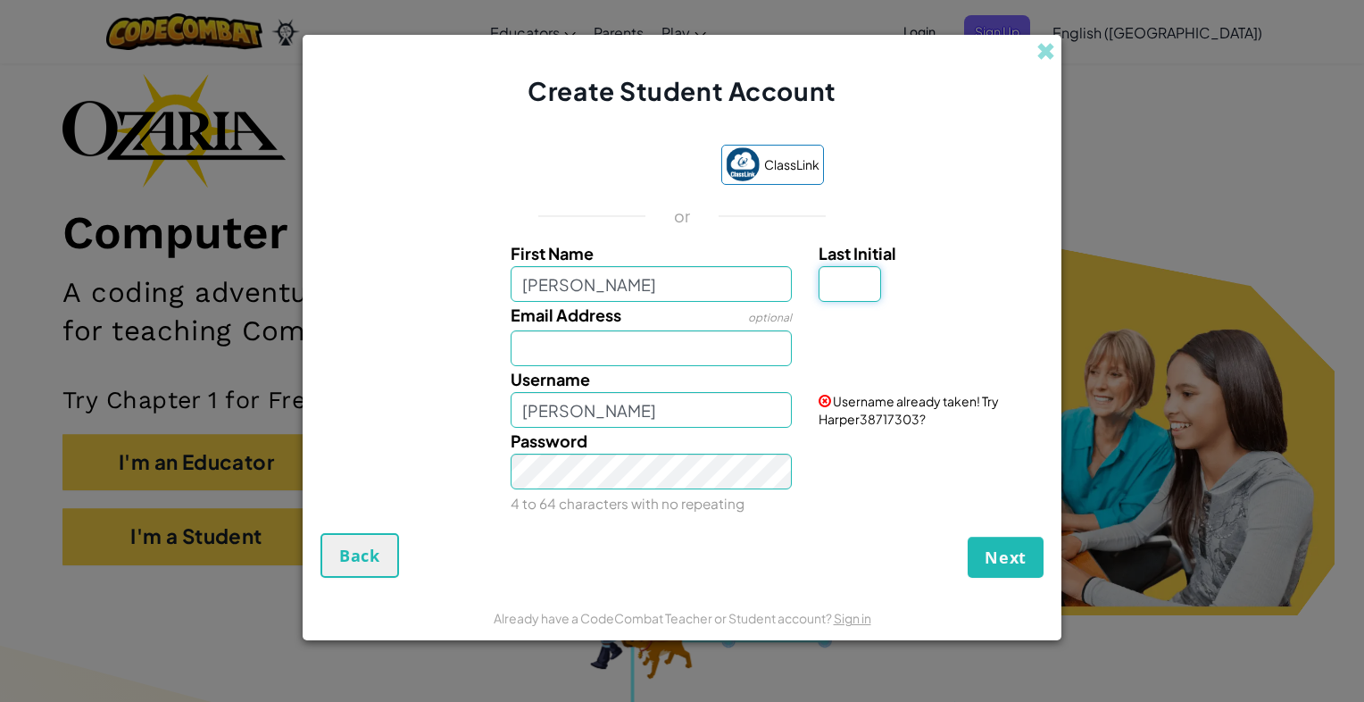
click at [854, 287] on input "Last Initial" at bounding box center [849, 284] width 62 height 36
type input "h"
type input "H"
type input "HarperH"
click at [527, 290] on input "[PERSON_NAME]" at bounding box center [652, 284] width 282 height 36
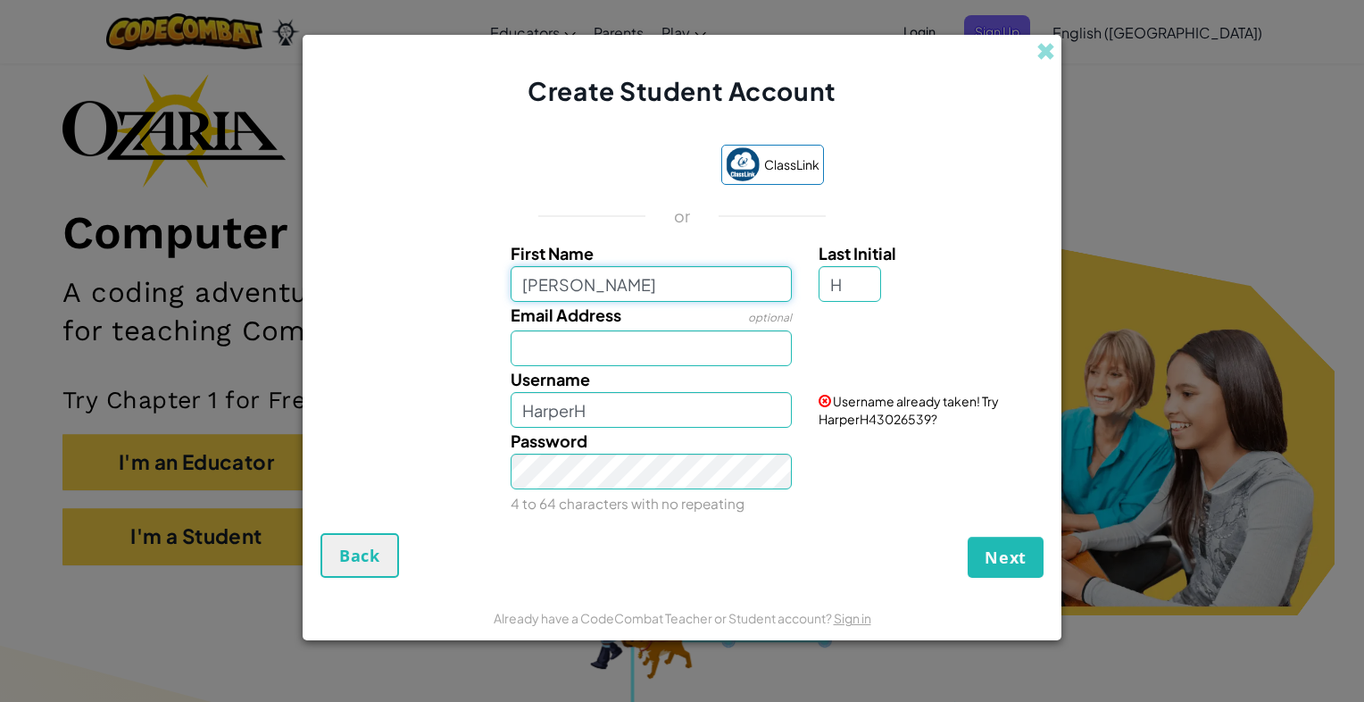
type input "[PERSON_NAME]"
click at [524, 350] on input "Email Address" at bounding box center [652, 348] width 282 height 36
click at [1032, 54] on div "Create Student Account" at bounding box center [682, 72] width 759 height 74
click at [1047, 50] on span at bounding box center [1045, 51] width 19 height 19
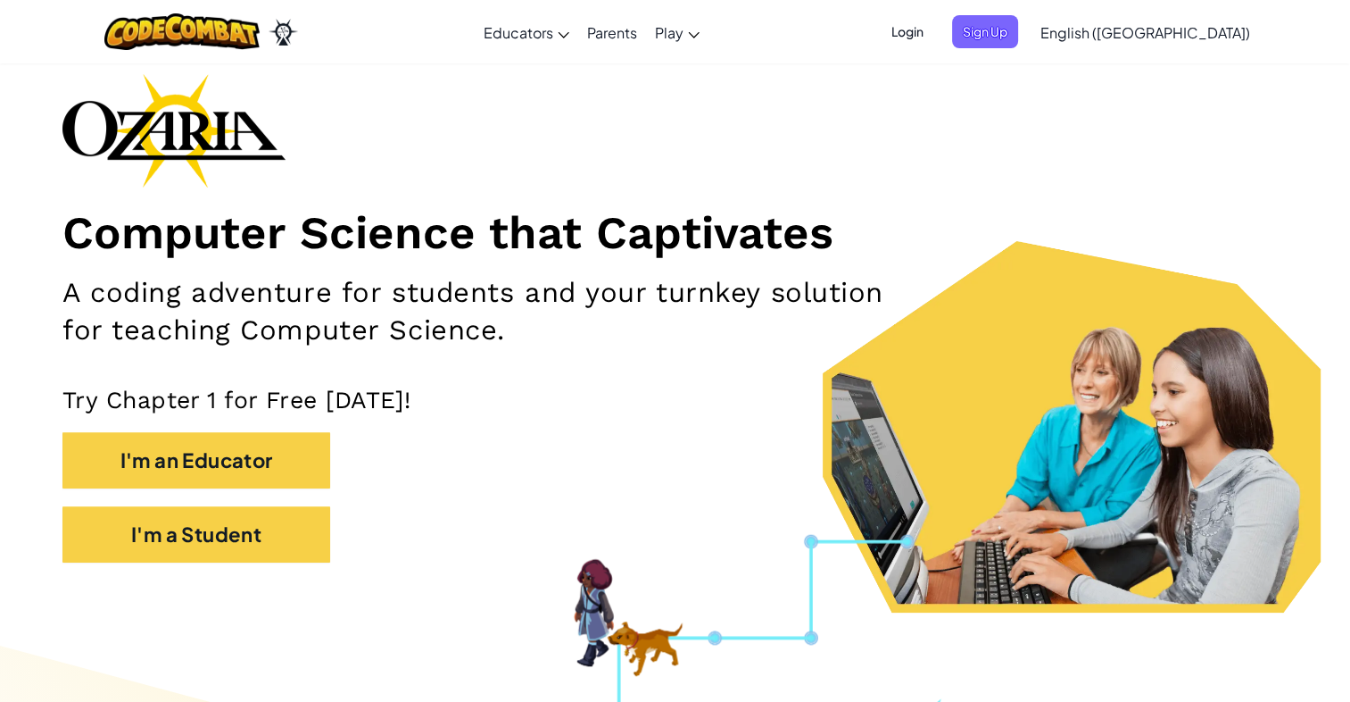
click at [934, 27] on span "Login" at bounding box center [908, 31] width 54 height 33
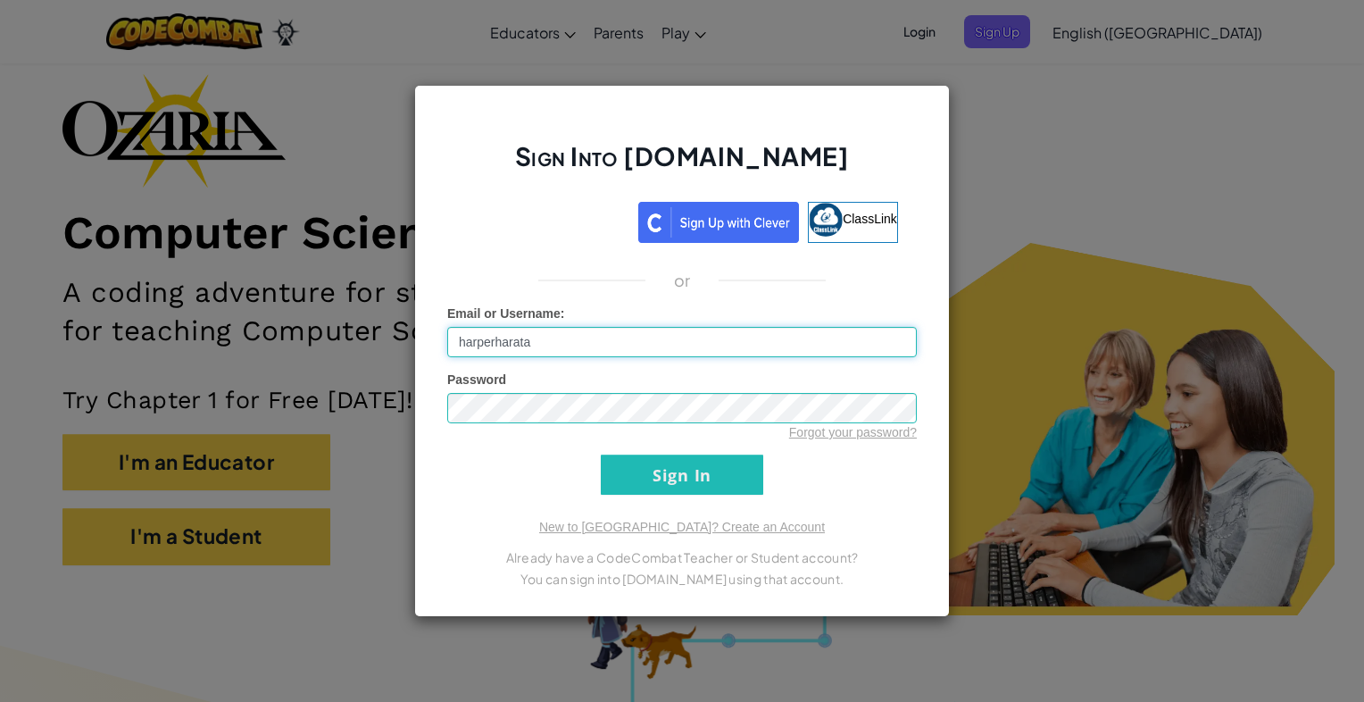
type input "harperharata"
